Goal: Book appointment/travel/reservation

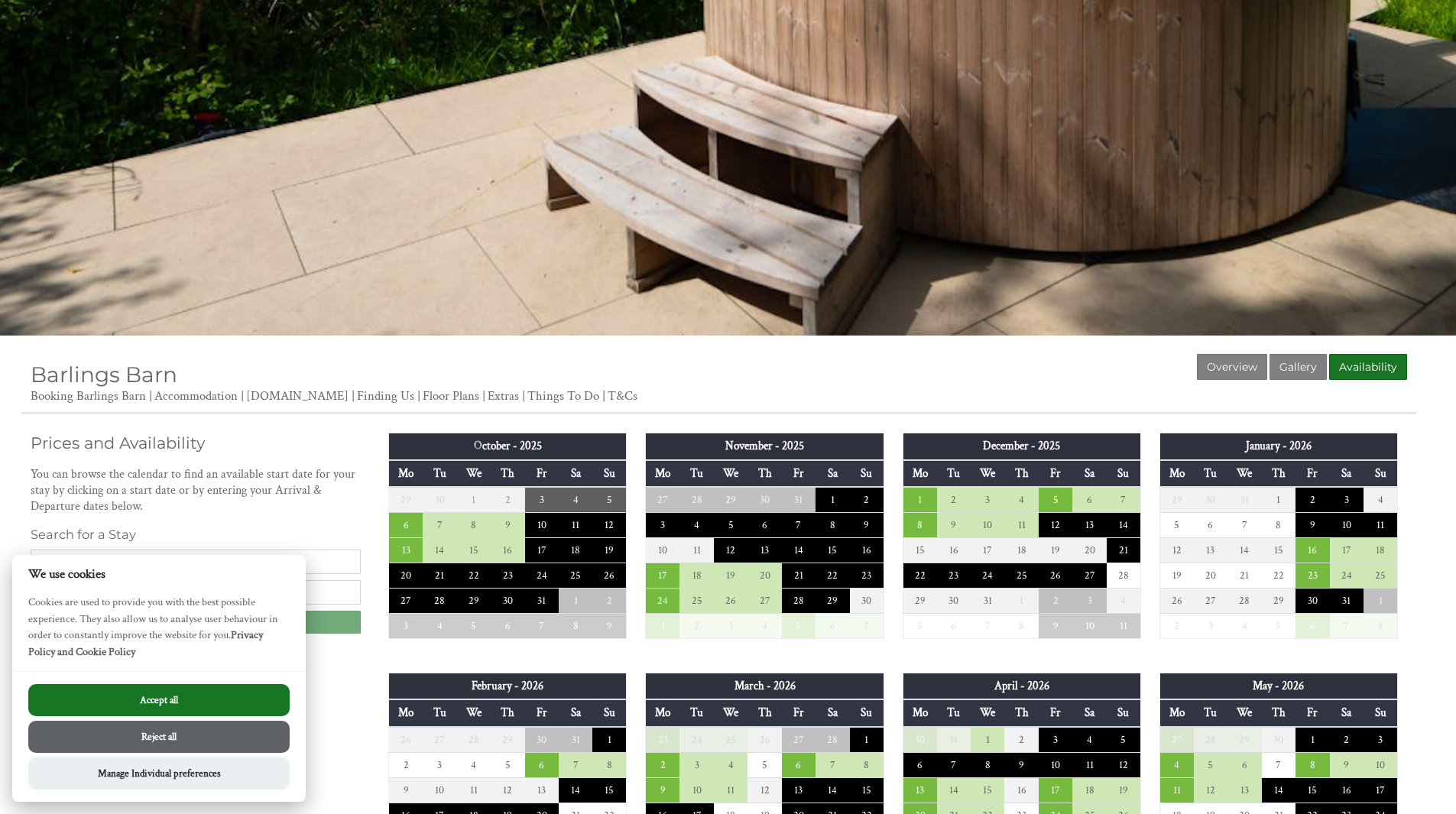
scroll to position [229, 0]
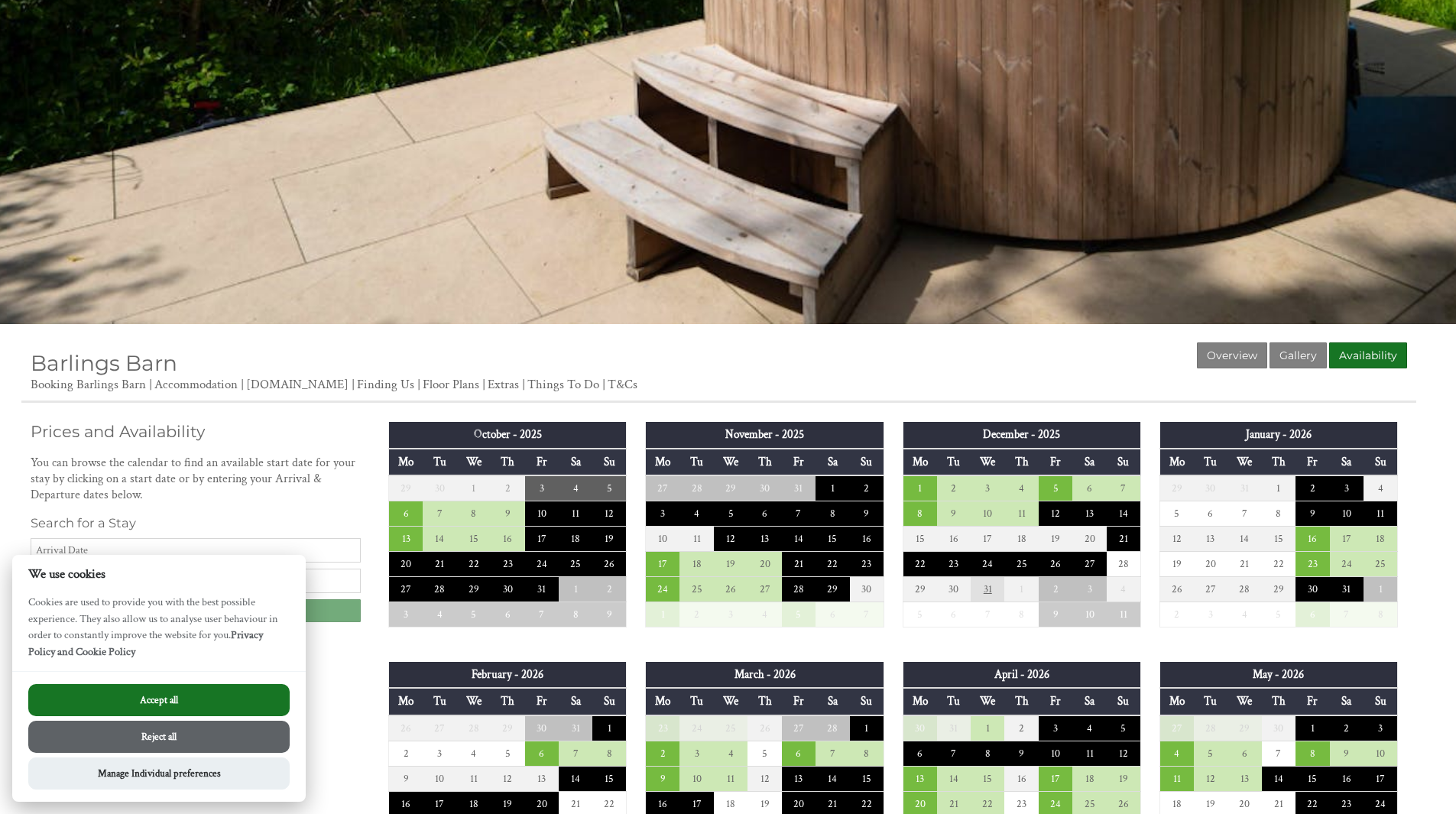
click at [984, 594] on td "31" at bounding box center [988, 590] width 34 height 25
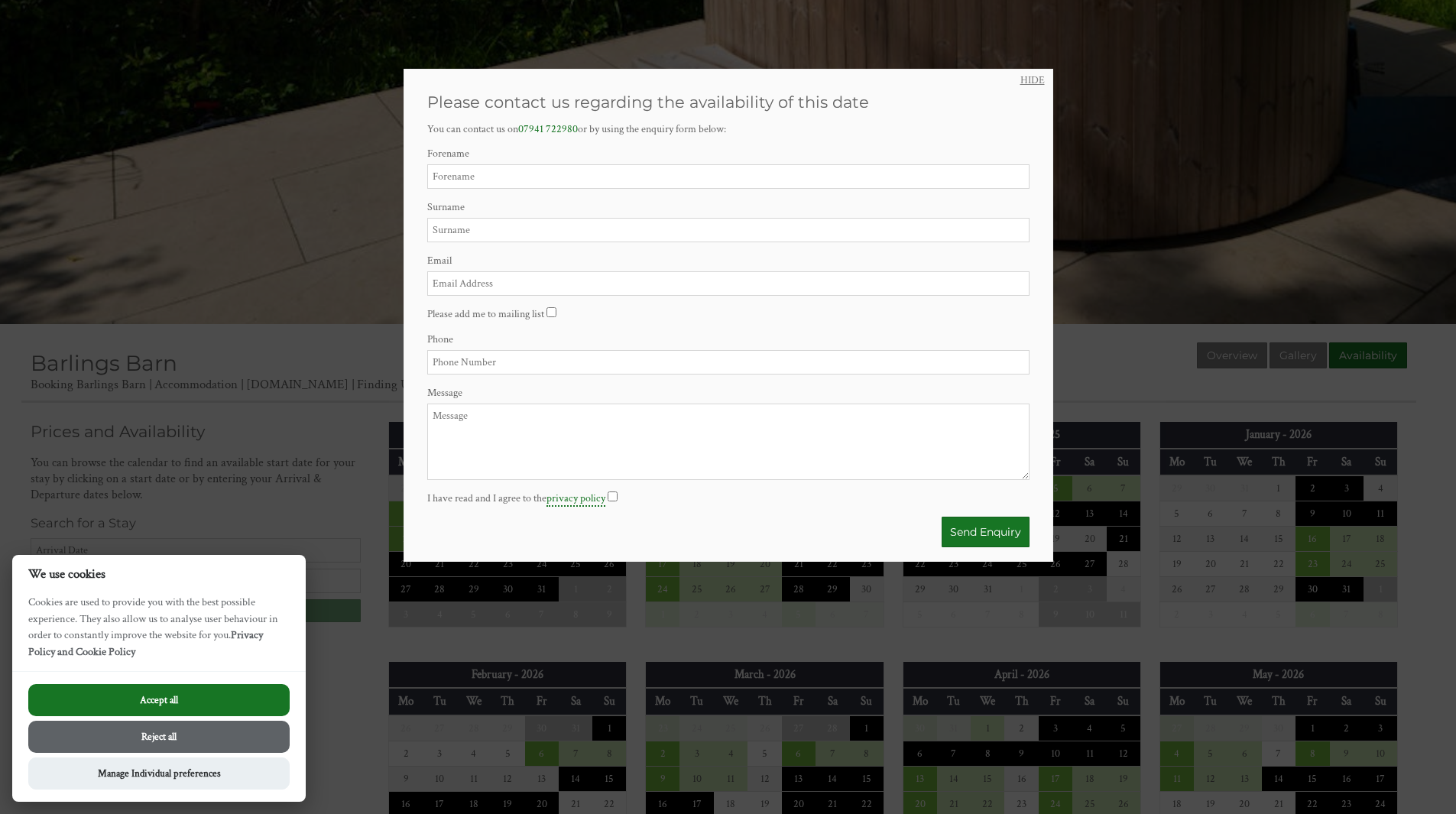
click at [1022, 79] on link "HIDE" at bounding box center [1033, 80] width 24 height 14
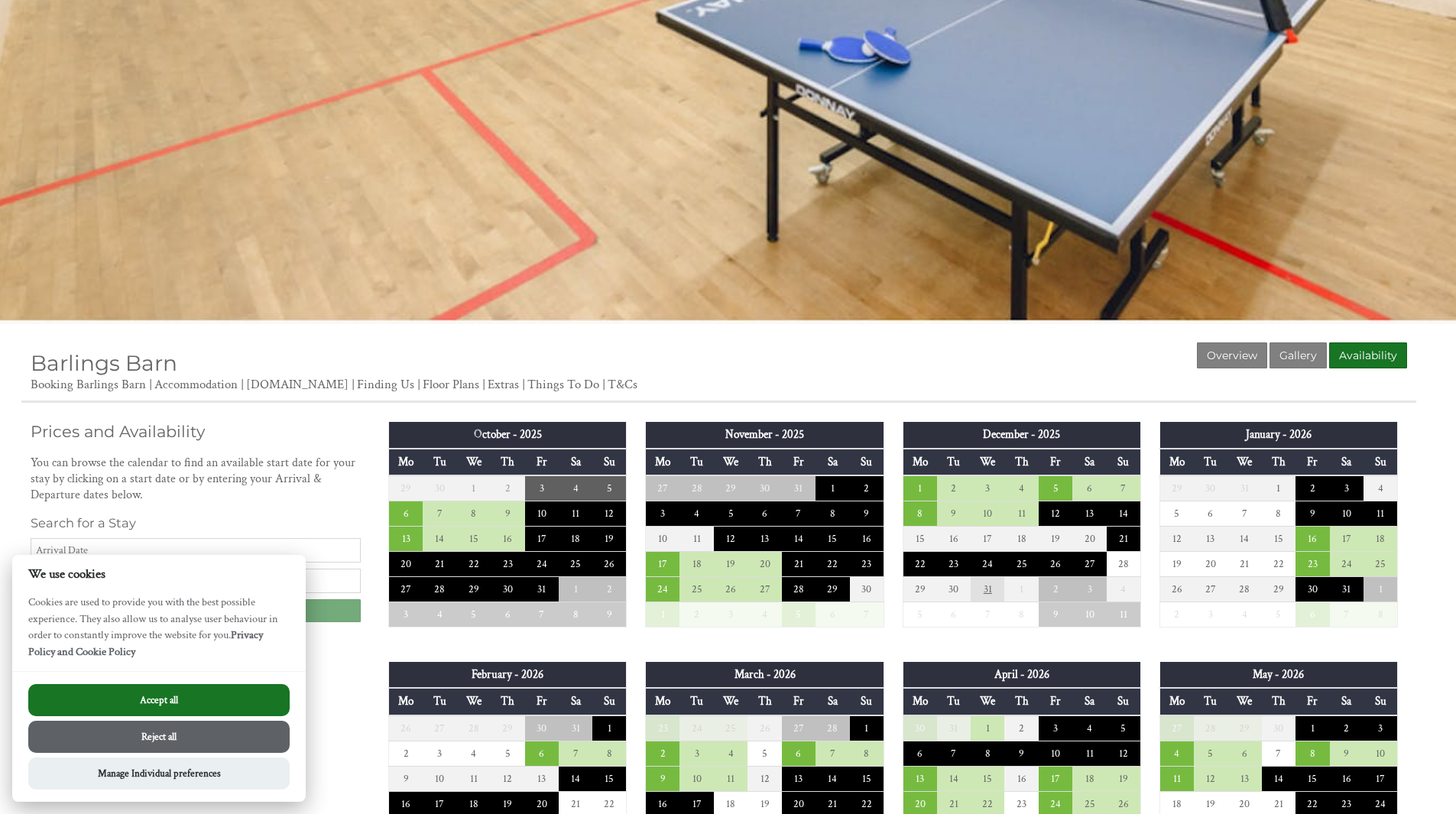
click at [996, 593] on td "31" at bounding box center [988, 590] width 34 height 25
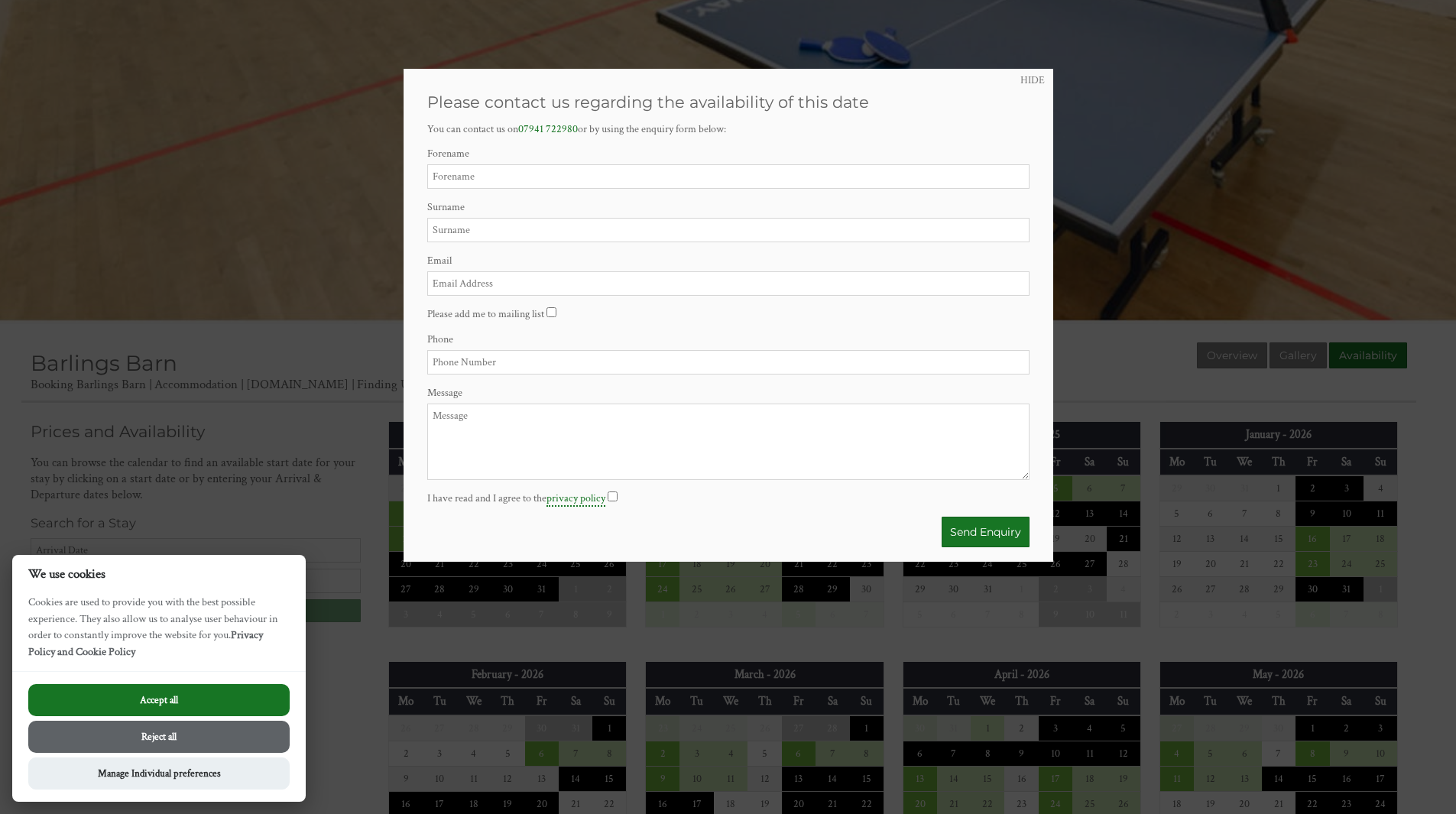
click at [559, 185] on input "Forename" at bounding box center [728, 176] width 602 height 24
type input "Harish"
click at [547, 225] on input "Surname" at bounding box center [728, 230] width 602 height 24
type input "p"
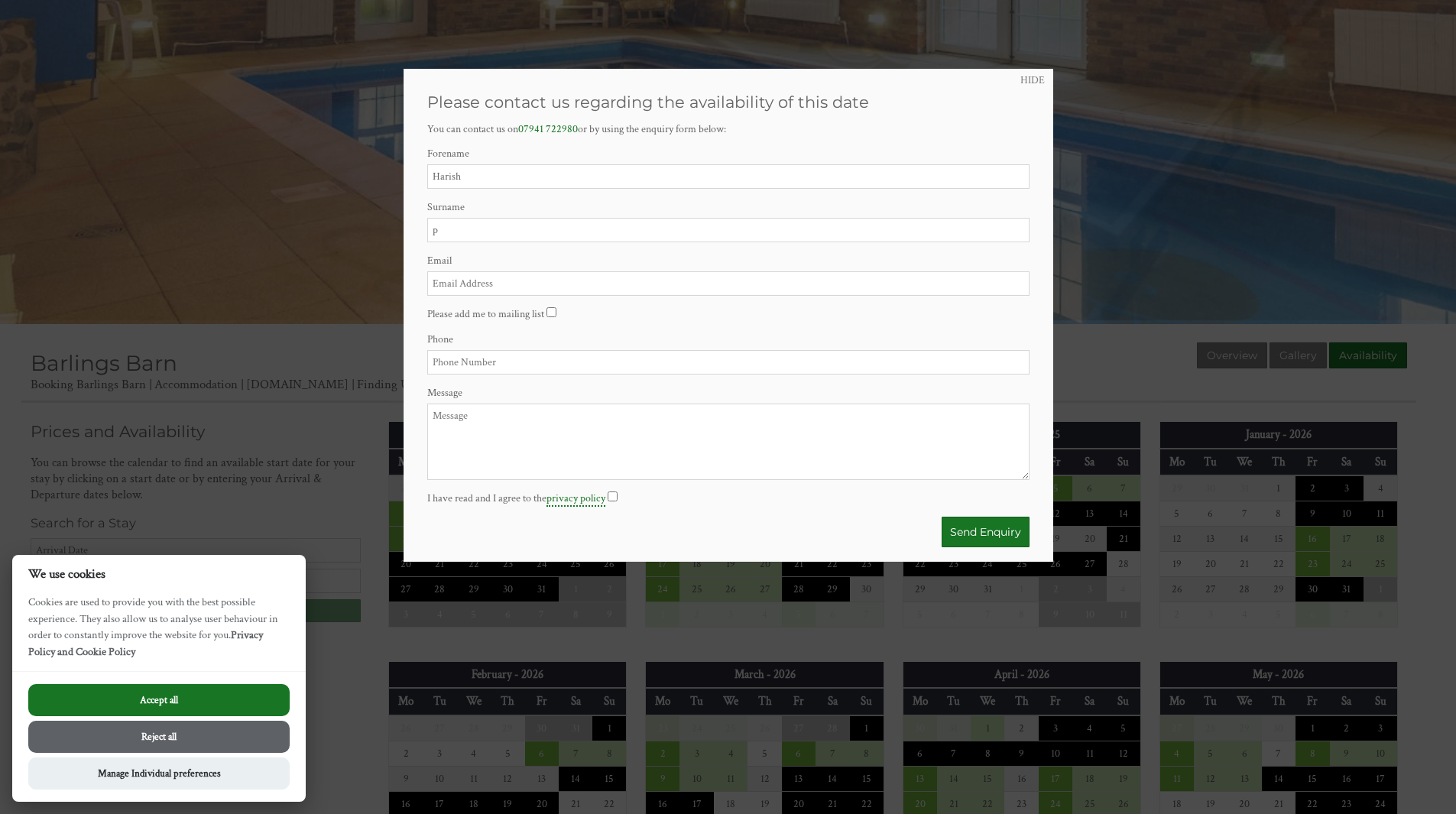
click at [519, 277] on input "Email" at bounding box center [728, 283] width 602 height 24
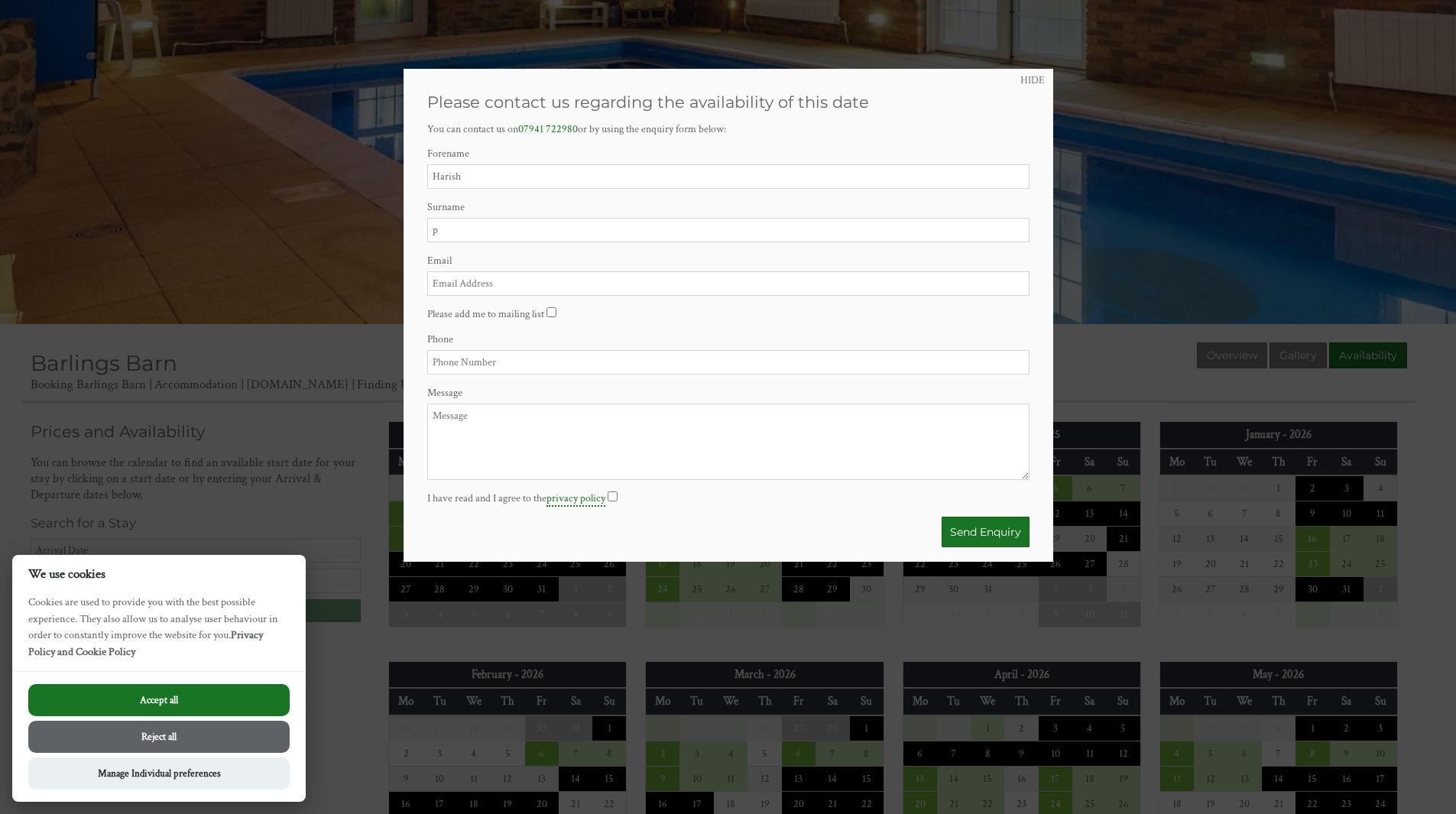
type input "pharish@msn.com"
click at [531, 362] on input "Phone" at bounding box center [728, 362] width 602 height 24
type input "07769009039"
click at [529, 421] on textarea "Message" at bounding box center [728, 442] width 602 height 77
paste textarea "I am looking for an accommodation for family get together for 25 people (14 adu…"
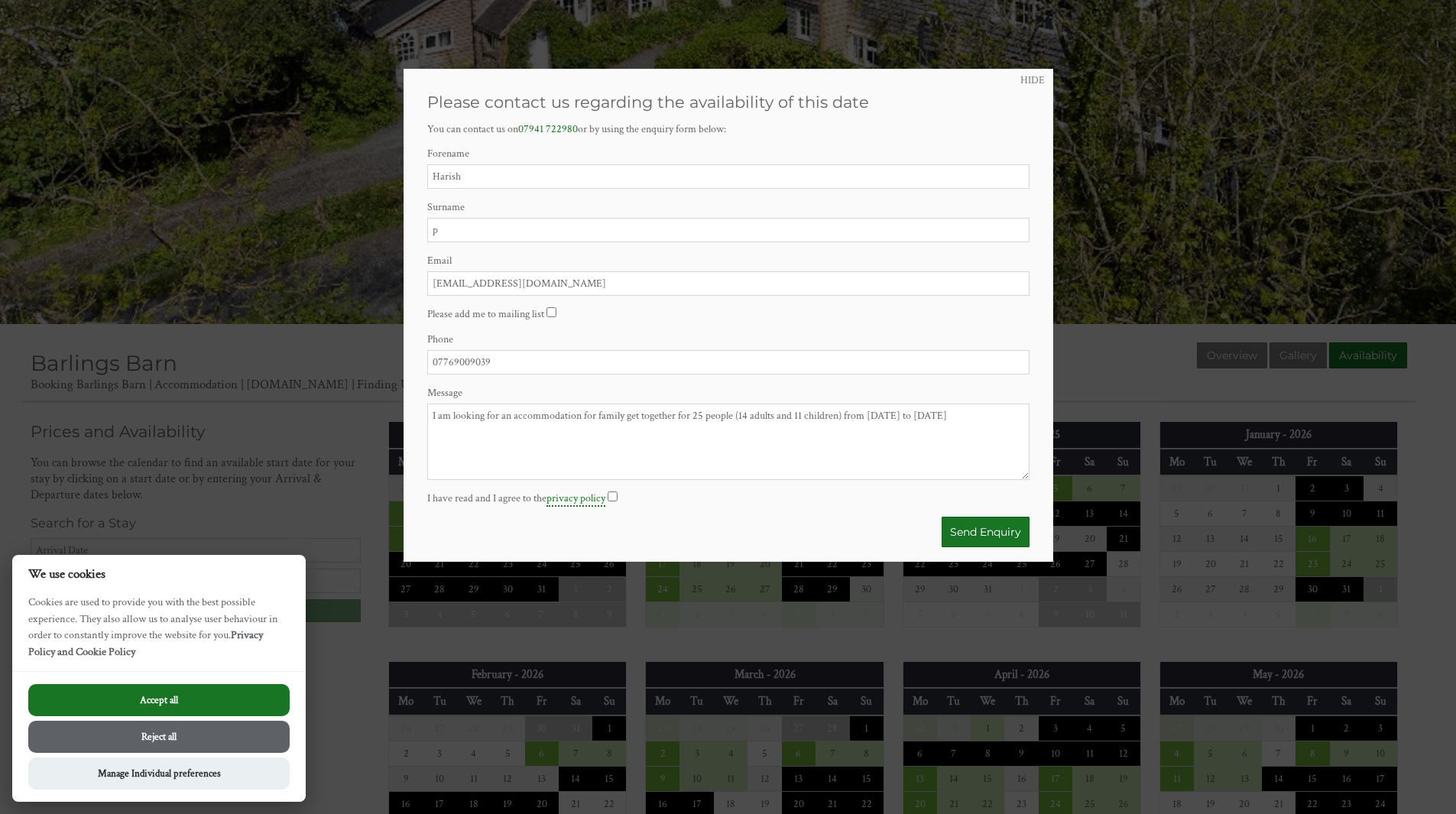
click at [873, 415] on textarea "I am looking for an accommodation for family get together for 25 people (14 adu…" at bounding box center [728, 442] width 602 height 77
type textarea "I am looking for an accommodation for family get together for 25 people (14 adu…"
click at [968, 538] on button "Send Enquiry" at bounding box center [985, 532] width 88 height 31
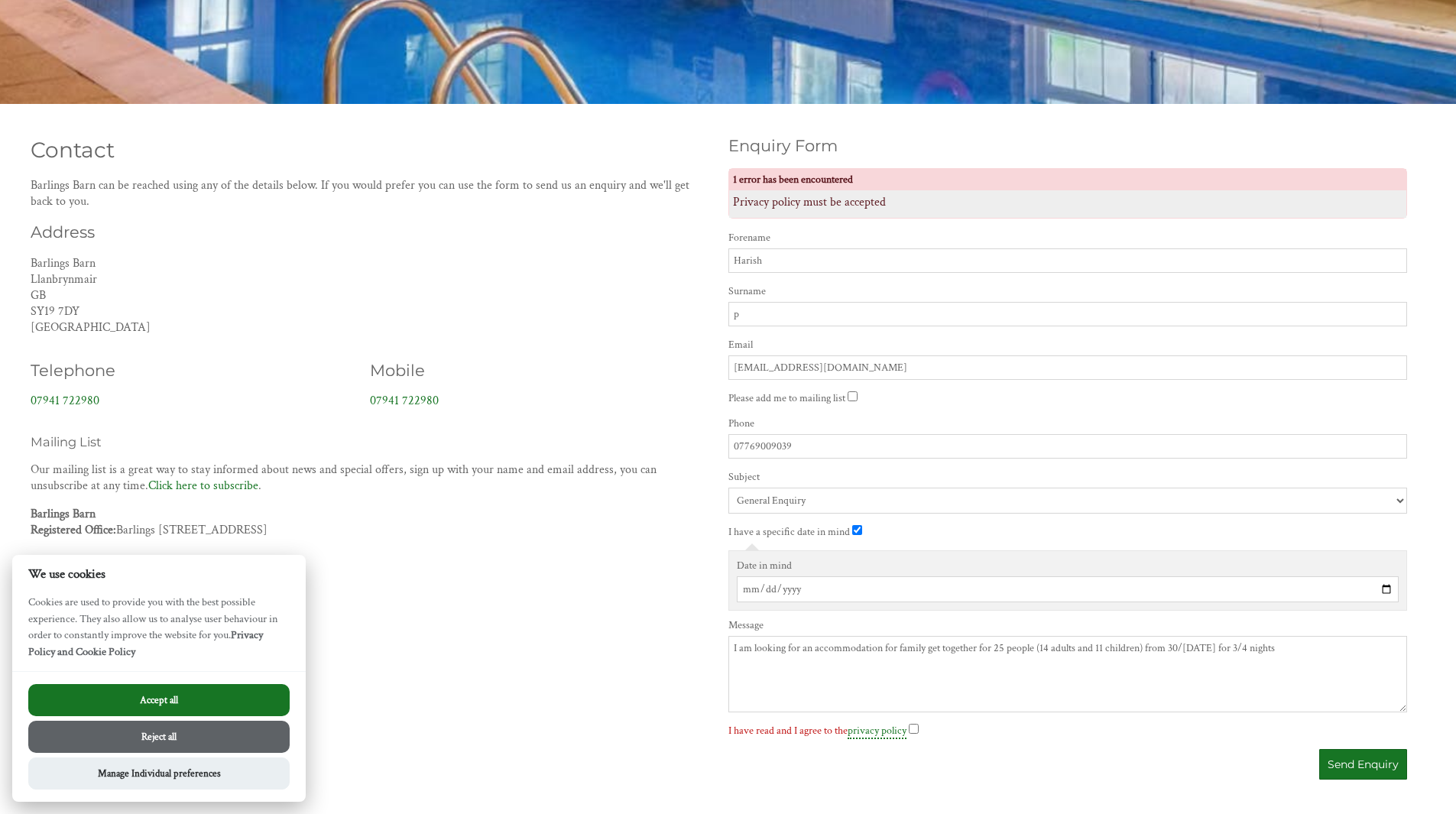
scroll to position [535, 0]
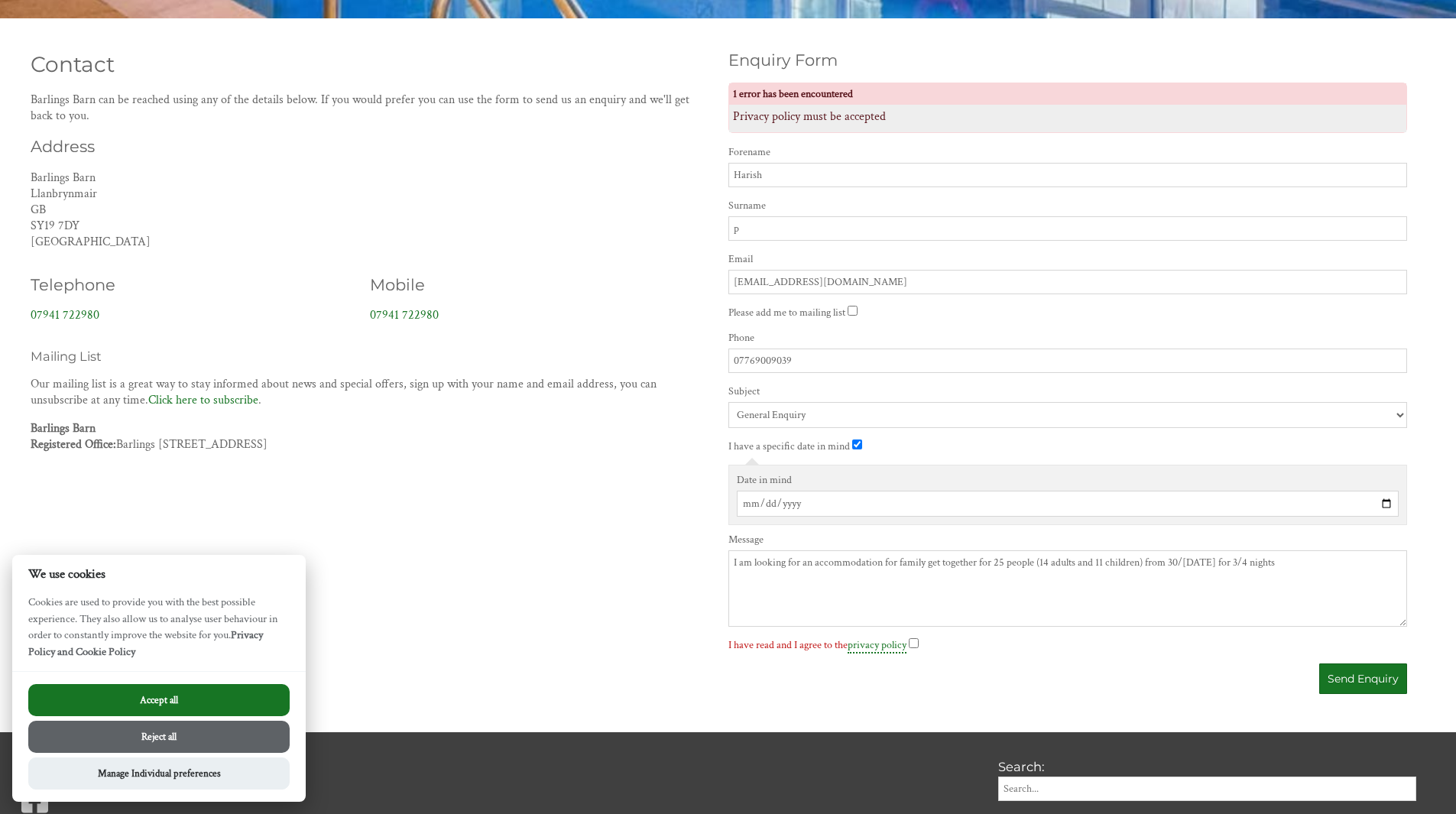
click at [913, 643] on input "I have read and I agree to the privacy policy" at bounding box center [913, 643] width 10 height 10
checkbox input "true"
click at [1349, 679] on button "Send Enquiry" at bounding box center [1363, 679] width 88 height 31
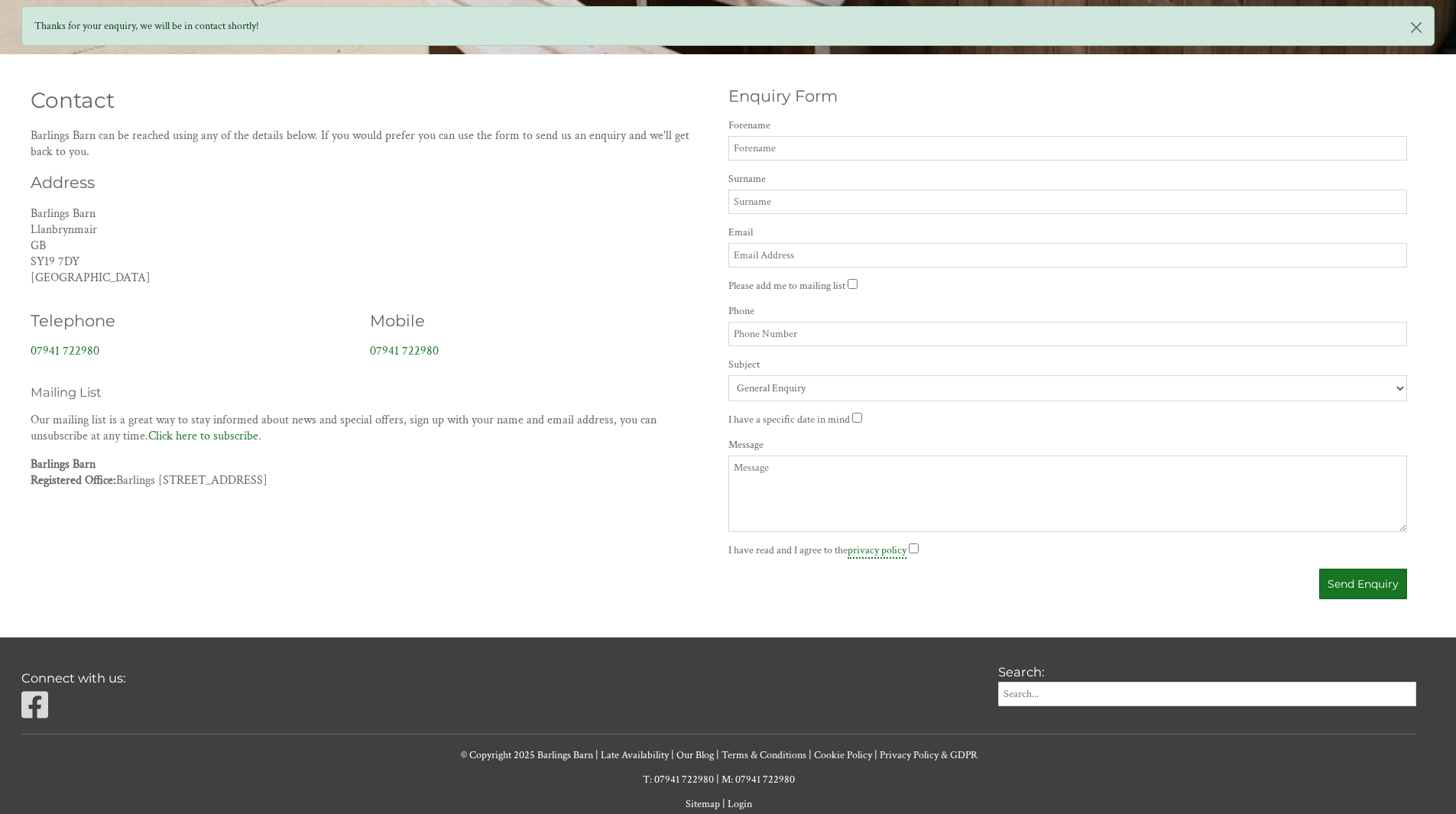
scroll to position [535, 0]
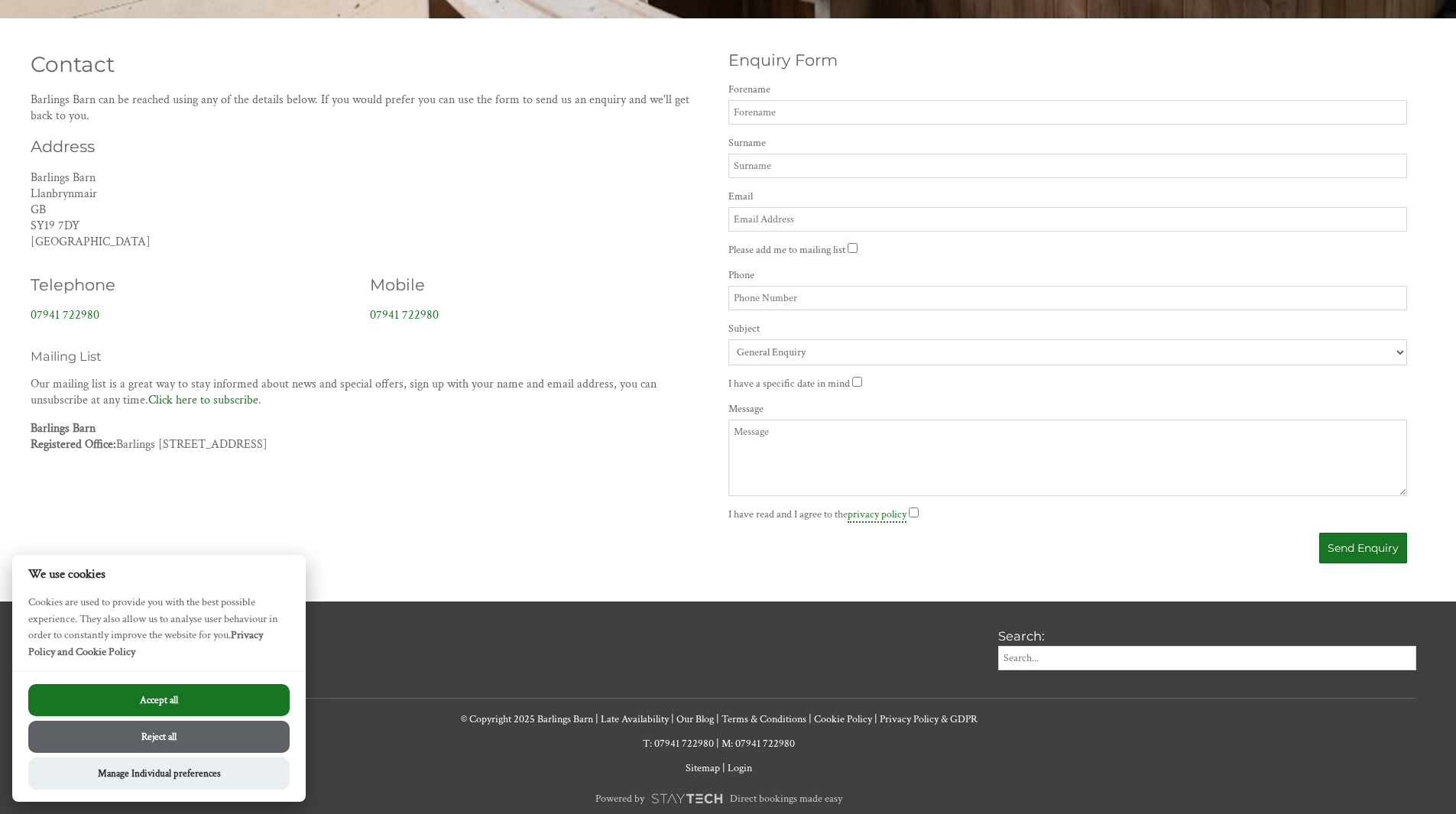
drag, startPoint x: 239, startPoint y: 732, endPoint x: 252, endPoint y: 728, distance: 13.6
click at [240, 732] on button "Reject all" at bounding box center [159, 737] width 262 height 32
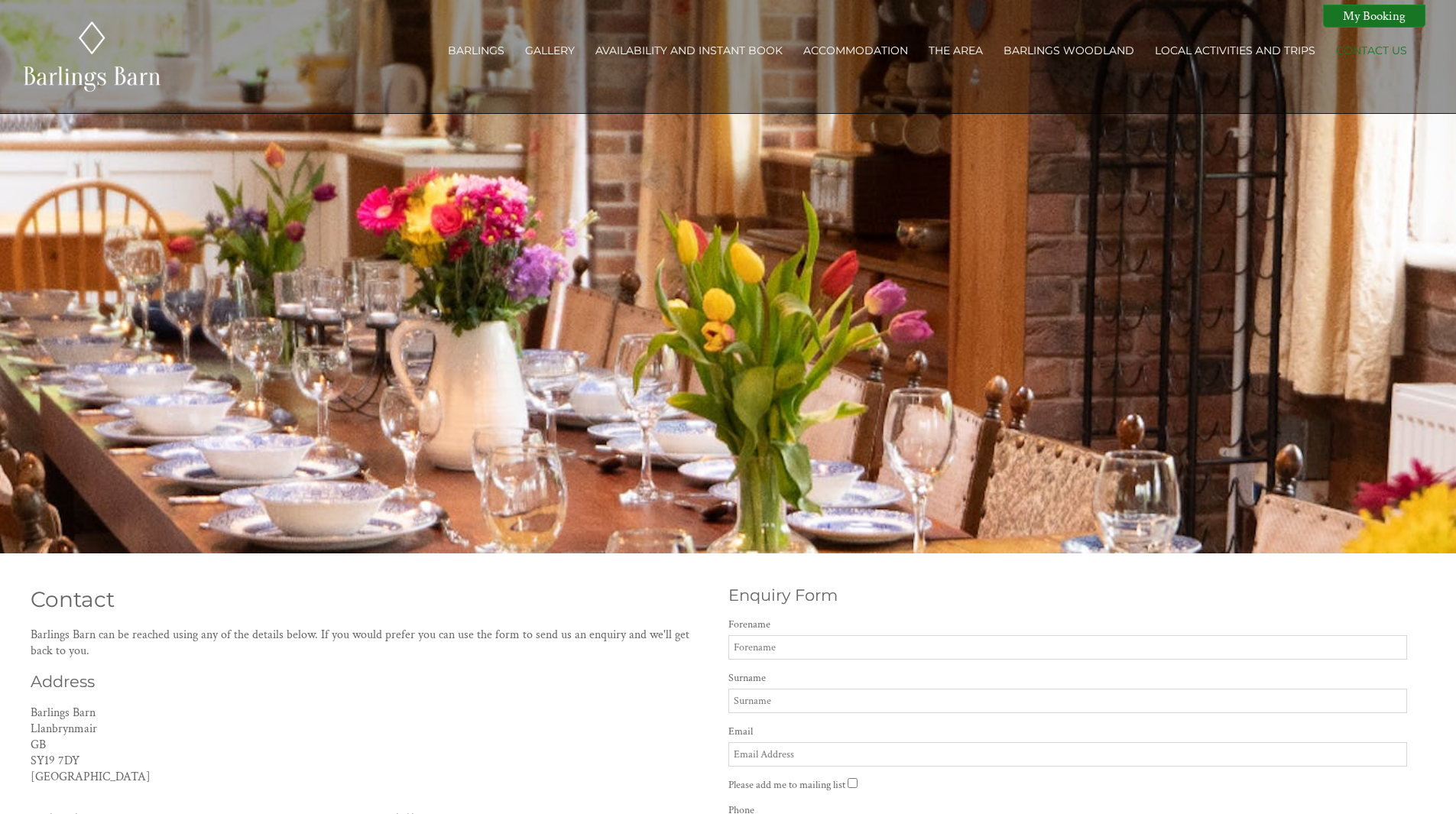
scroll to position [535, 0]
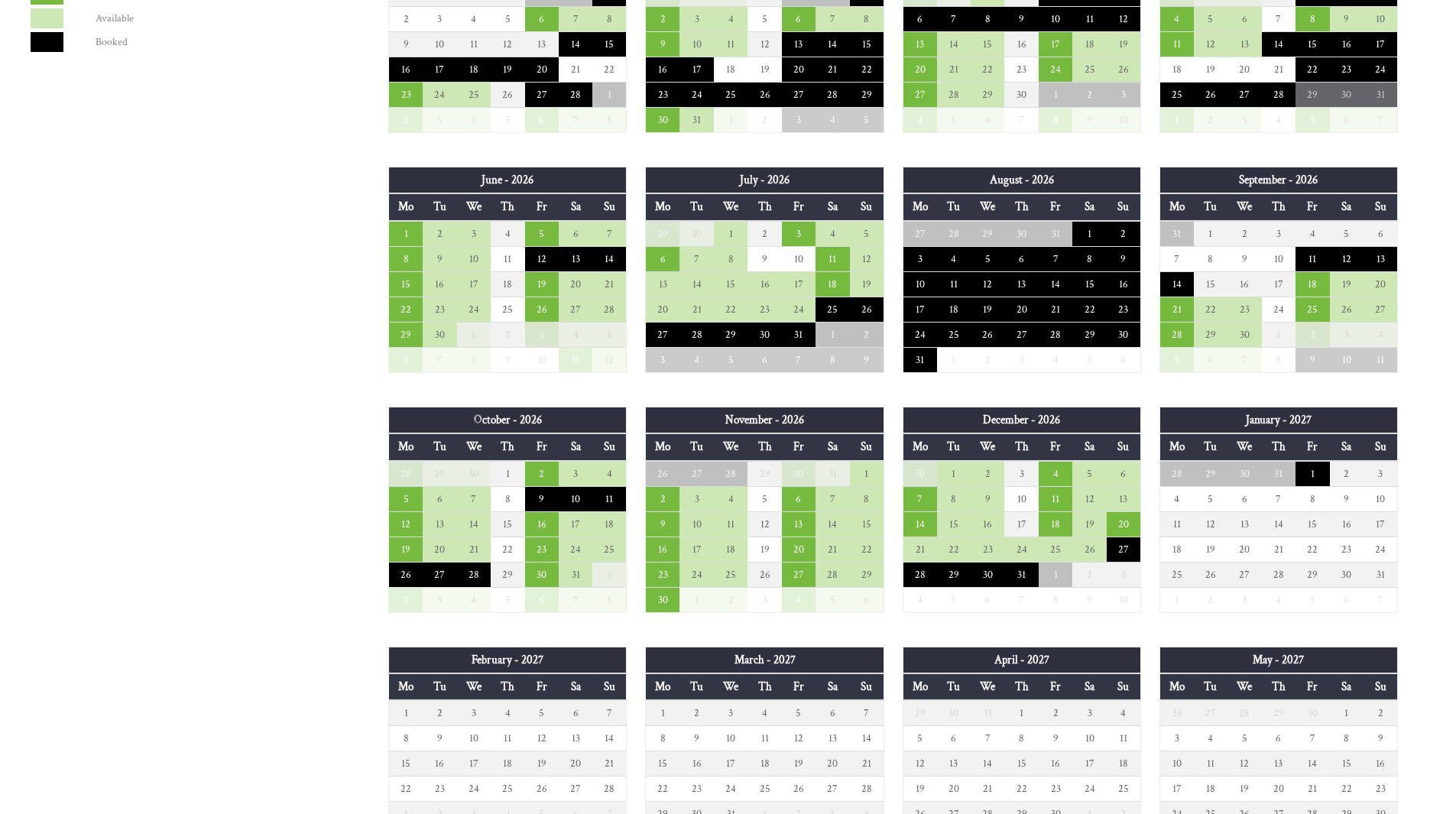
scroll to position [1376, 0]
